Goal: Information Seeking & Learning: Understand process/instructions

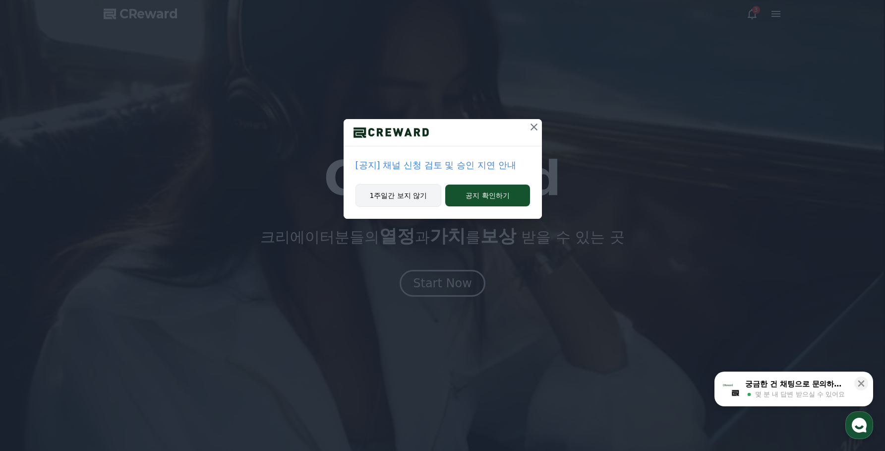
drag, startPoint x: 406, startPoint y: 199, endPoint x: 427, endPoint y: 200, distance: 21.4
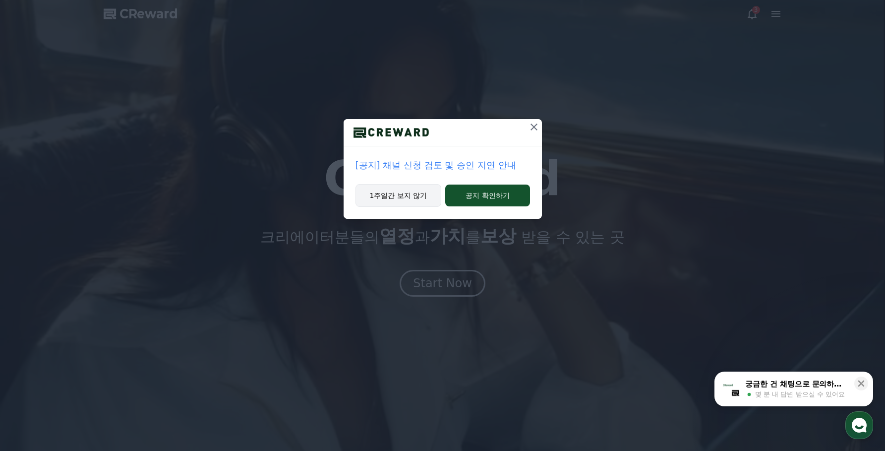
click at [405, 200] on button "1주일간 보지 않기" at bounding box center [399, 195] width 86 height 23
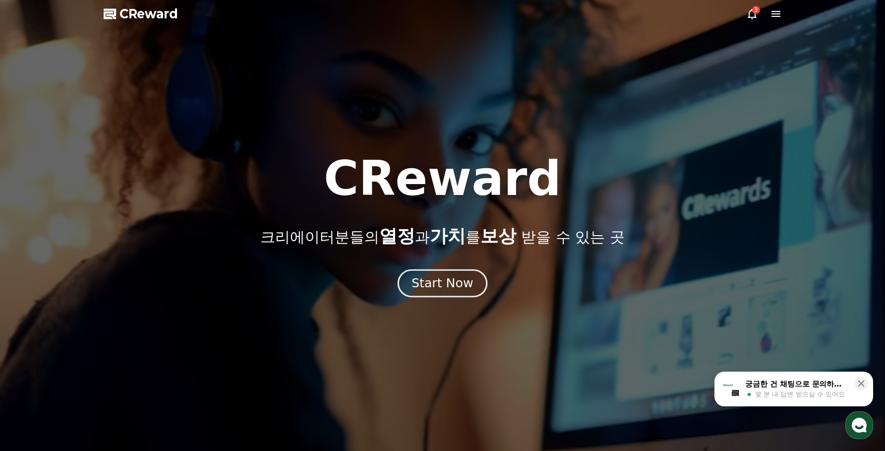
click at [447, 273] on button "Start Now" at bounding box center [443, 283] width 90 height 28
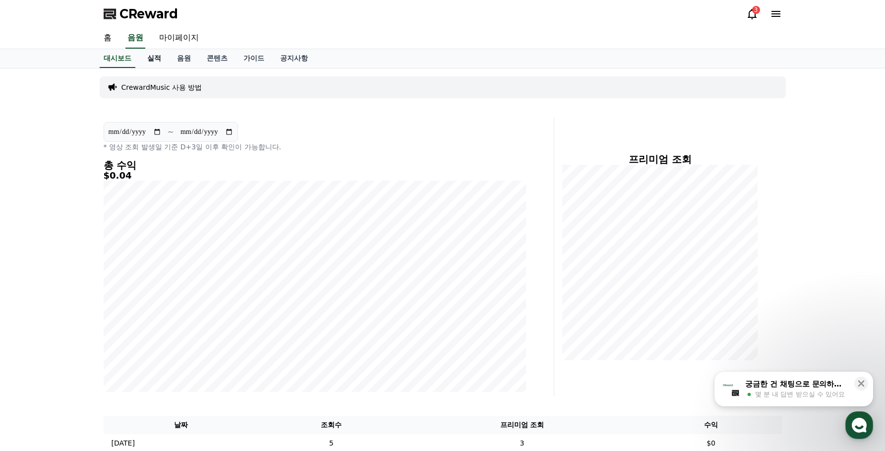
click at [157, 56] on link "실적" at bounding box center [154, 58] width 30 height 19
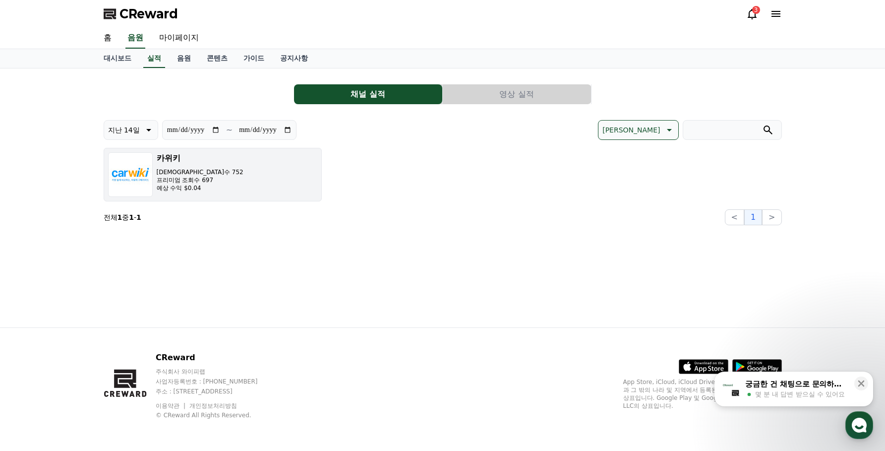
click at [237, 175] on button "카위키 조회수 752 프리미엄 조회수 697 예상 수익 $0.04" at bounding box center [213, 175] width 218 height 54
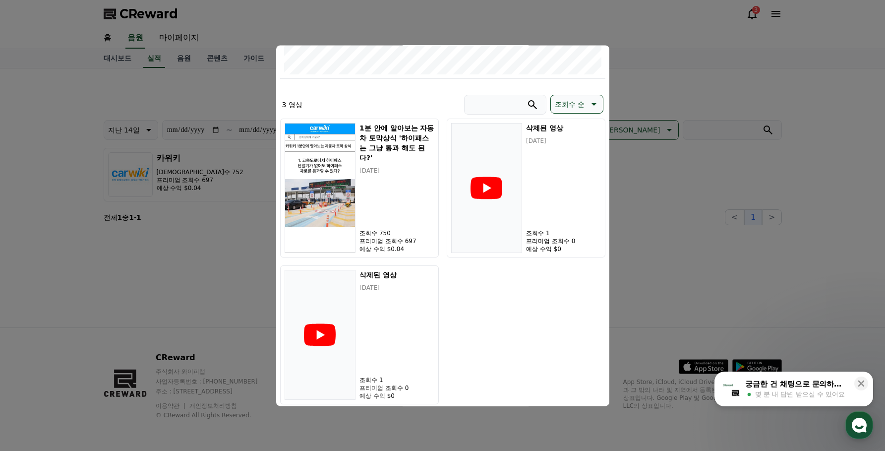
scroll to position [277, 0]
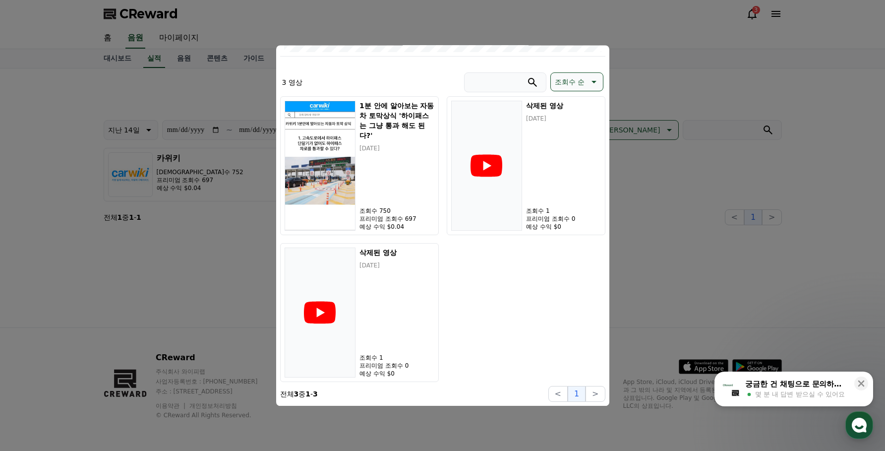
click at [492, 279] on div "1분 안에 알아보는 자동차 토막상식 '하이패스는 그냥 통과 해도 된다?' [DATE] 조회수 750 프리미엄 조회수 697 예상 수익 $0.0…" at bounding box center [442, 239] width 325 height 286
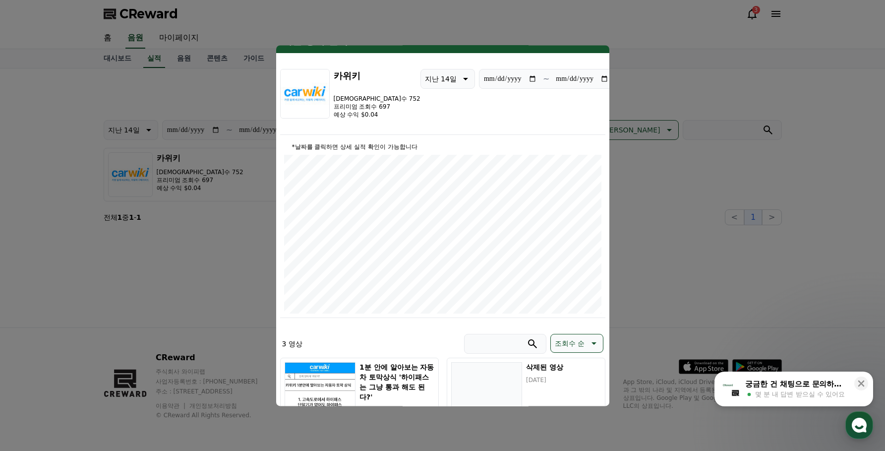
scroll to position [0, 0]
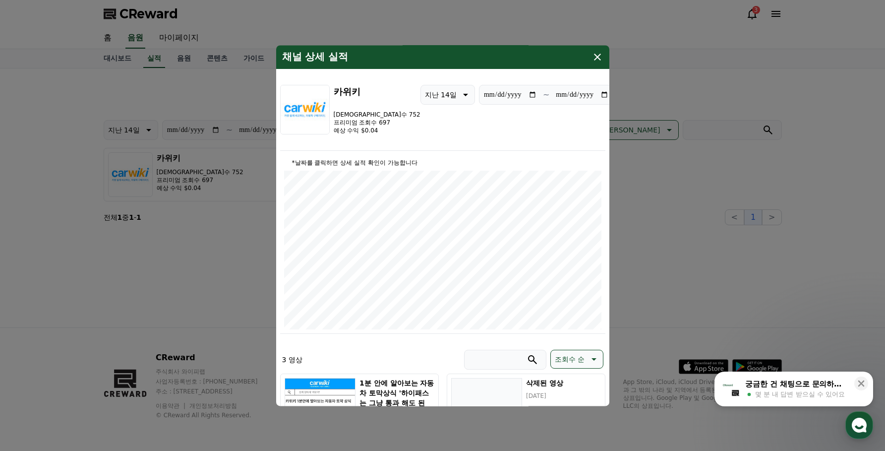
click at [599, 56] on icon "modal" at bounding box center [597, 57] width 7 height 7
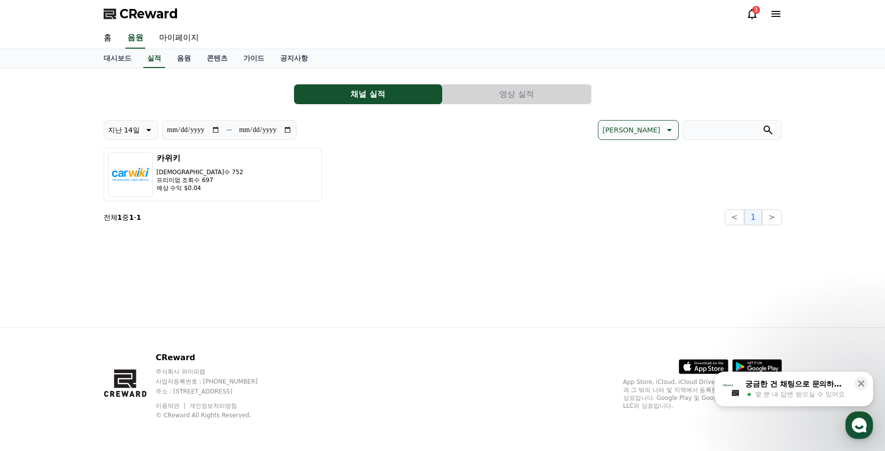
click at [485, 167] on div "카위키 조회수 752 프리미엄 조회수 697 예상 수익 $0.04" at bounding box center [443, 175] width 679 height 54
click at [478, 164] on div "카위키 조회수 752 프리미엄 조회수 697 예상 수익 $0.04" at bounding box center [443, 175] width 679 height 54
click at [59, 81] on div "**********" at bounding box center [442, 197] width 885 height 259
click at [185, 57] on link "음원" at bounding box center [184, 58] width 30 height 19
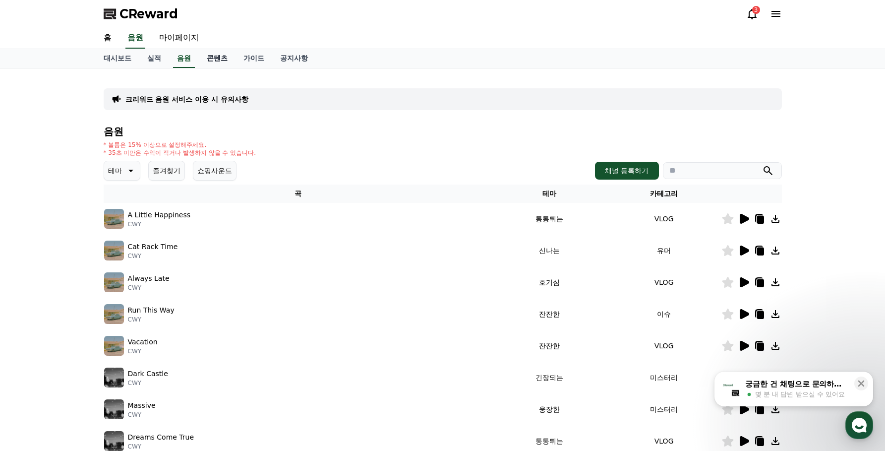
click at [223, 57] on link "콘텐츠" at bounding box center [217, 58] width 37 height 19
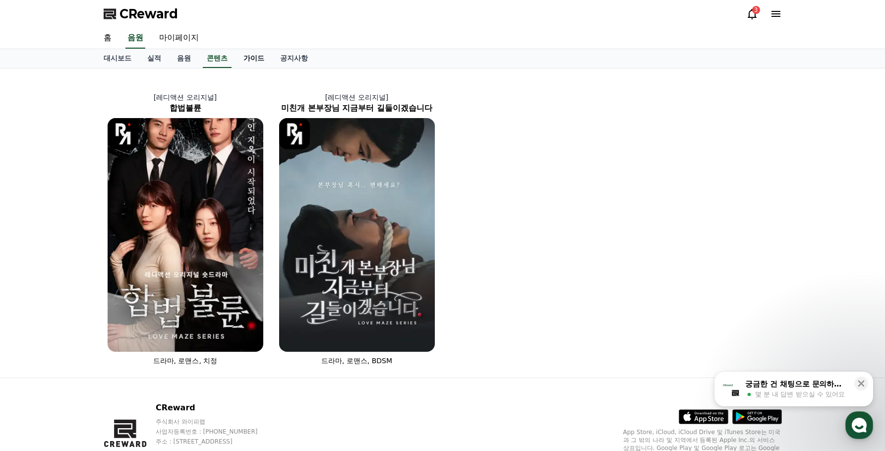
click at [260, 57] on link "가이드" at bounding box center [254, 58] width 37 height 19
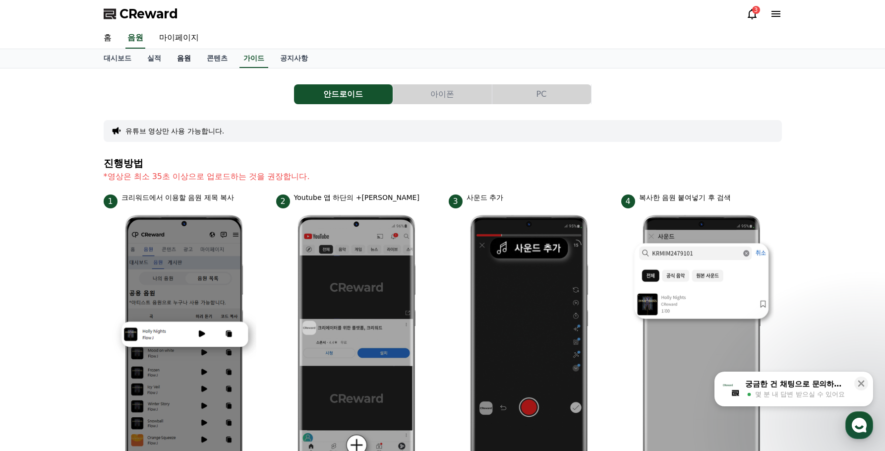
click at [190, 59] on link "음원" at bounding box center [184, 58] width 30 height 19
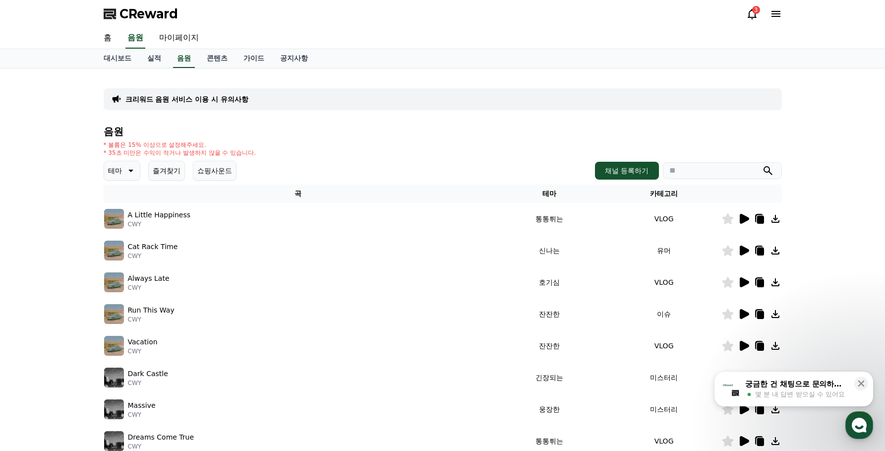
click at [48, 100] on div "크리워드 음원 서비스 이용 시 유의사항 음원 * 볼륨은 15% 이상으로 설정해주세요. * 35초 미만은 수익이 적거나 발생하지 않을 수 있습니…" at bounding box center [442, 308] width 885 height 480
